Goal: Information Seeking & Learning: Learn about a topic

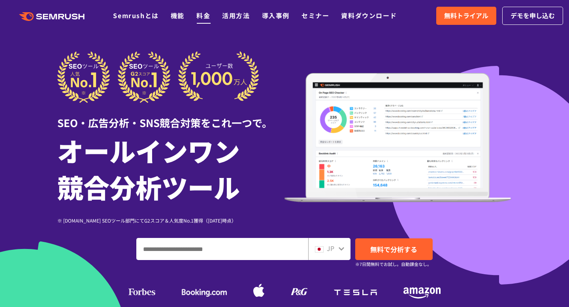
click at [205, 19] on link "料金" at bounding box center [203, 15] width 14 height 9
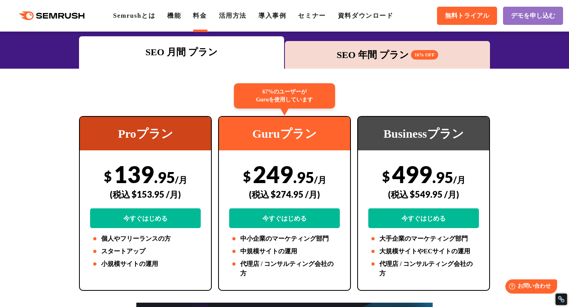
scroll to position [70, 0]
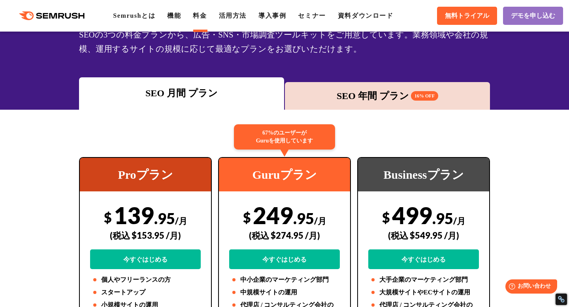
click at [358, 107] on div "SEO 年間 プラン 16% OFF" at bounding box center [387, 96] width 205 height 28
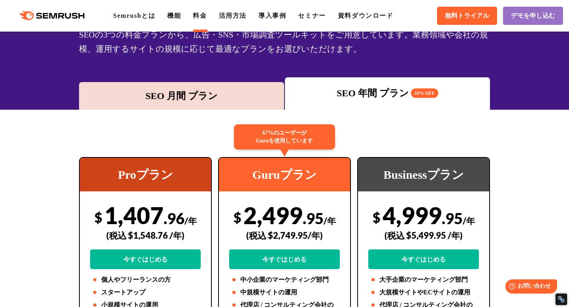
scroll to position [133, 0]
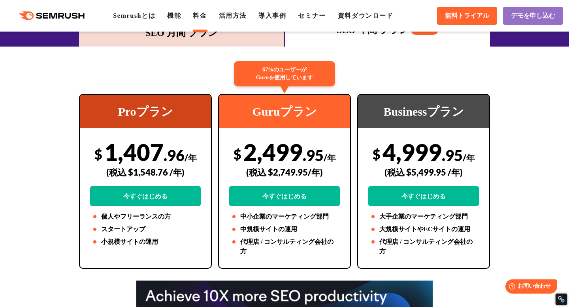
click at [195, 44] on div "SEO 月間 プラン" at bounding box center [181, 33] width 205 height 28
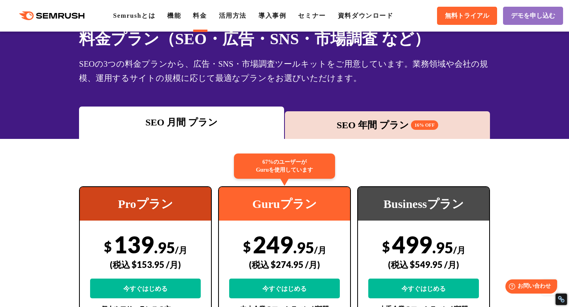
scroll to position [0, 0]
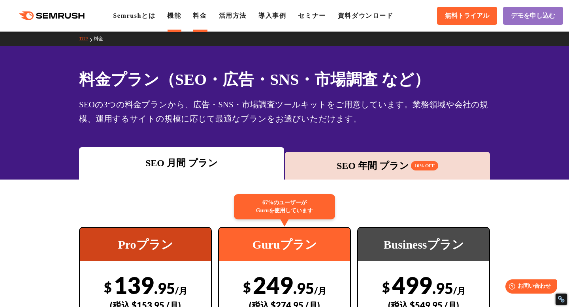
click at [175, 17] on link "機能" at bounding box center [174, 15] width 14 height 7
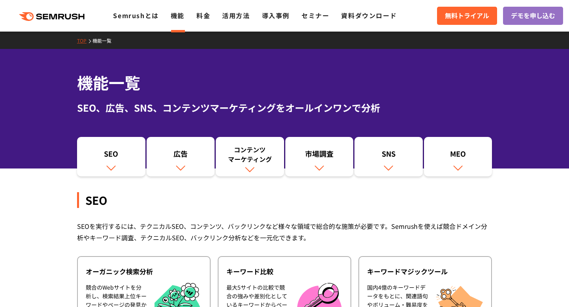
click at [139, 21] on div ".cls {fill: #FF642D;} .cls {fill: #FF642D;} Semrushとは 機能 料金 活用方法 導入事例 セミナー 資料ダウ…" at bounding box center [284, 16] width 569 height 24
click at [136, 14] on link "Semrushとは" at bounding box center [135, 15] width 45 height 9
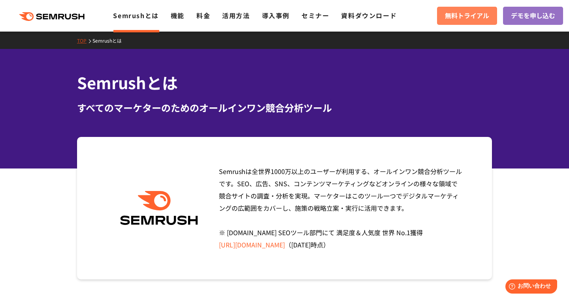
click at [452, 18] on span "無料トライアル" at bounding box center [467, 16] width 44 height 10
click at [65, 19] on icon ".cls {fill: #FF642D;}" at bounding box center [52, 16] width 89 height 9
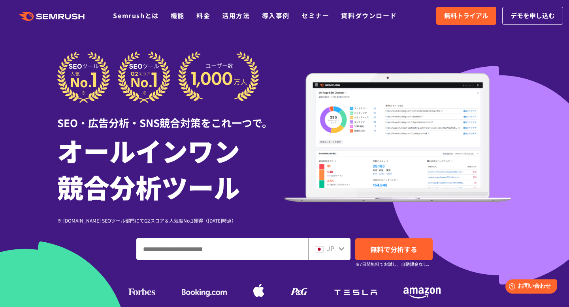
click at [72, 13] on icon ".cls {fill: #FF642D;}" at bounding box center [52, 16] width 89 height 9
